Goal: Task Accomplishment & Management: Manage account settings

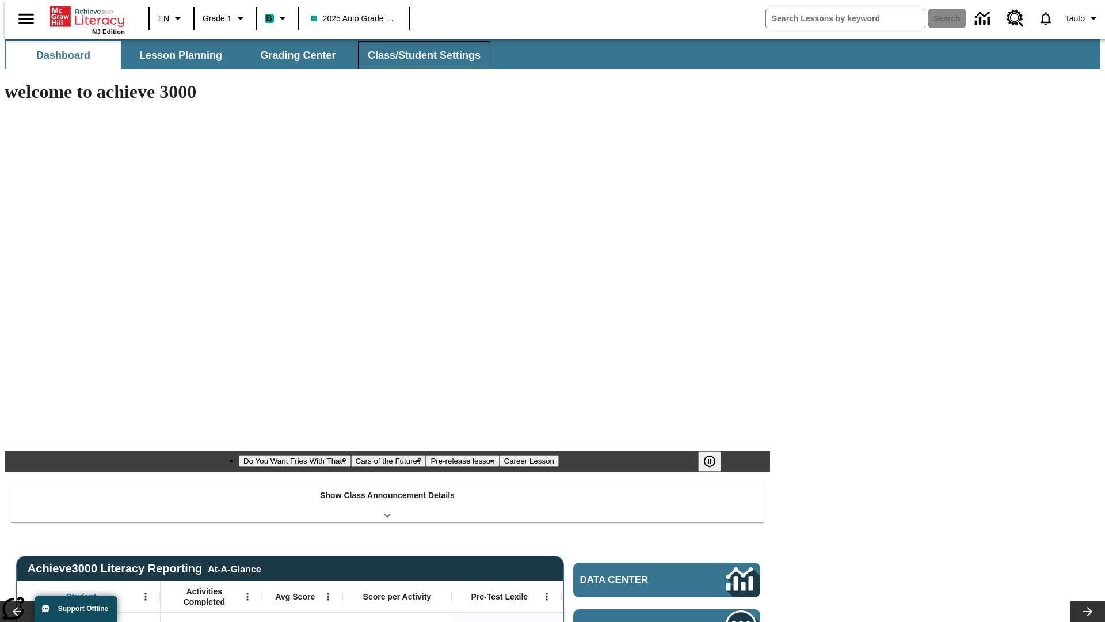
click at [418, 55] on span "Class/Student Settings" at bounding box center [424, 55] width 113 height 13
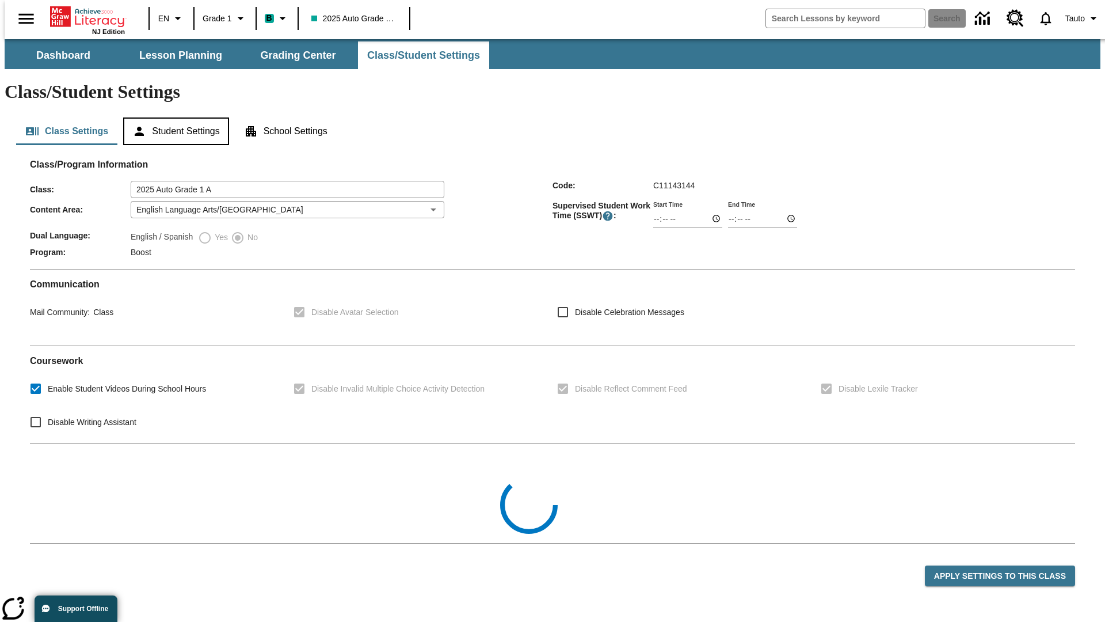
click at [173, 117] on button "Student Settings" at bounding box center [175, 131] width 105 height 28
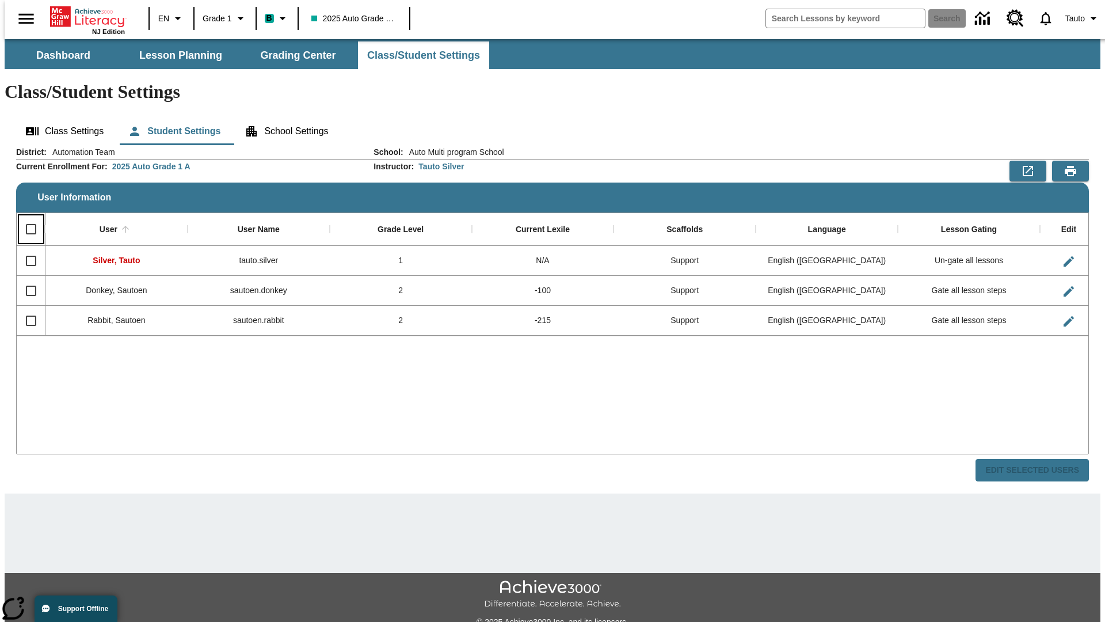
click at [26, 217] on input "Select all rows" at bounding box center [31, 229] width 24 height 24
checkbox input "true"
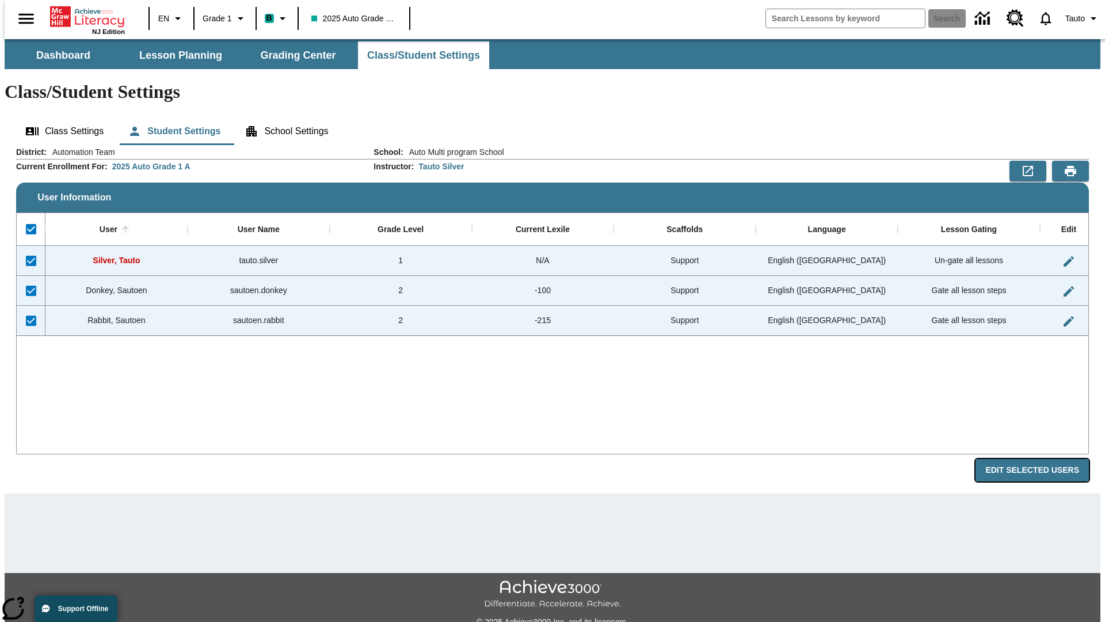
click at [1041, 459] on button "Edit Selected Users" at bounding box center [1032, 470] width 113 height 22
